Goal: Find specific page/section: Find specific page/section

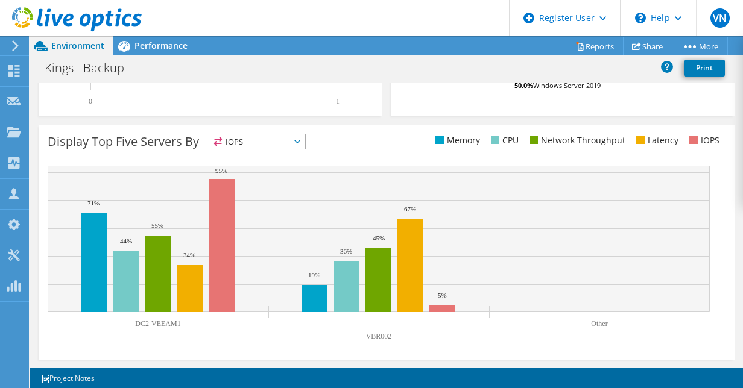
scroll to position [463, 0]
click at [66, 132] on div "Projects" at bounding box center [57, 133] width 58 height 30
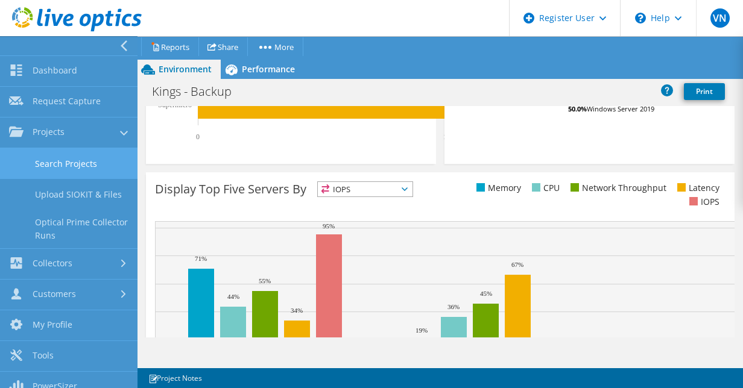
click at [92, 162] on link "Search Projects" at bounding box center [69, 163] width 138 height 31
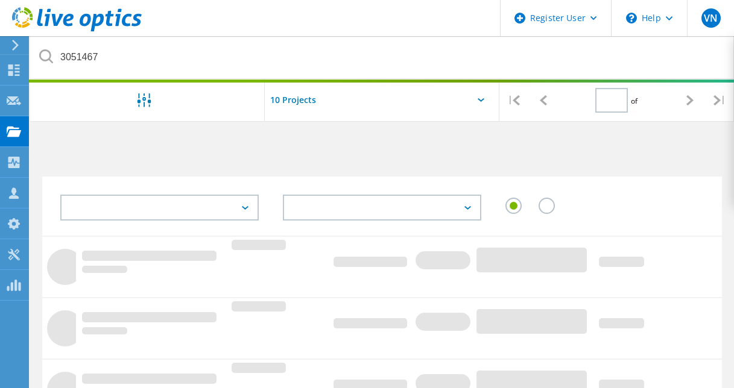
type input "1"
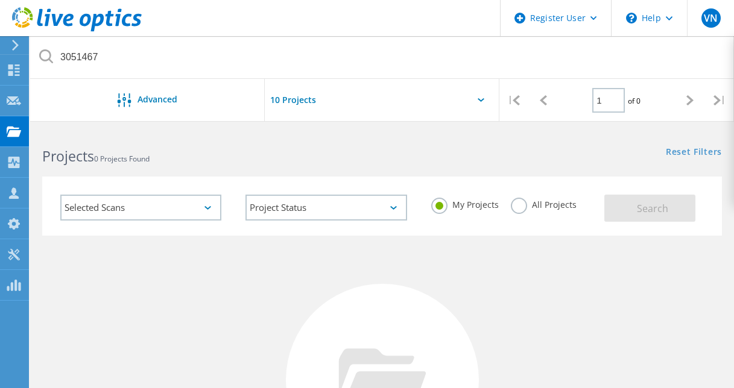
click at [517, 209] on label "All Projects" at bounding box center [544, 203] width 66 height 11
click at [0, 0] on input "All Projects" at bounding box center [0, 0] width 0 height 0
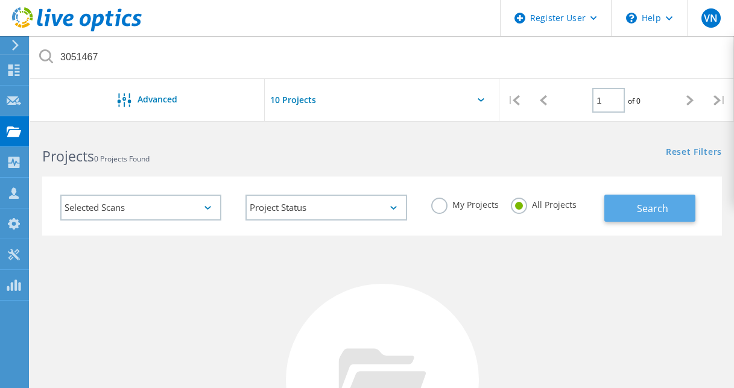
click at [659, 198] on button "Search" at bounding box center [649, 208] width 91 height 27
